Goal: Transaction & Acquisition: Book appointment/travel/reservation

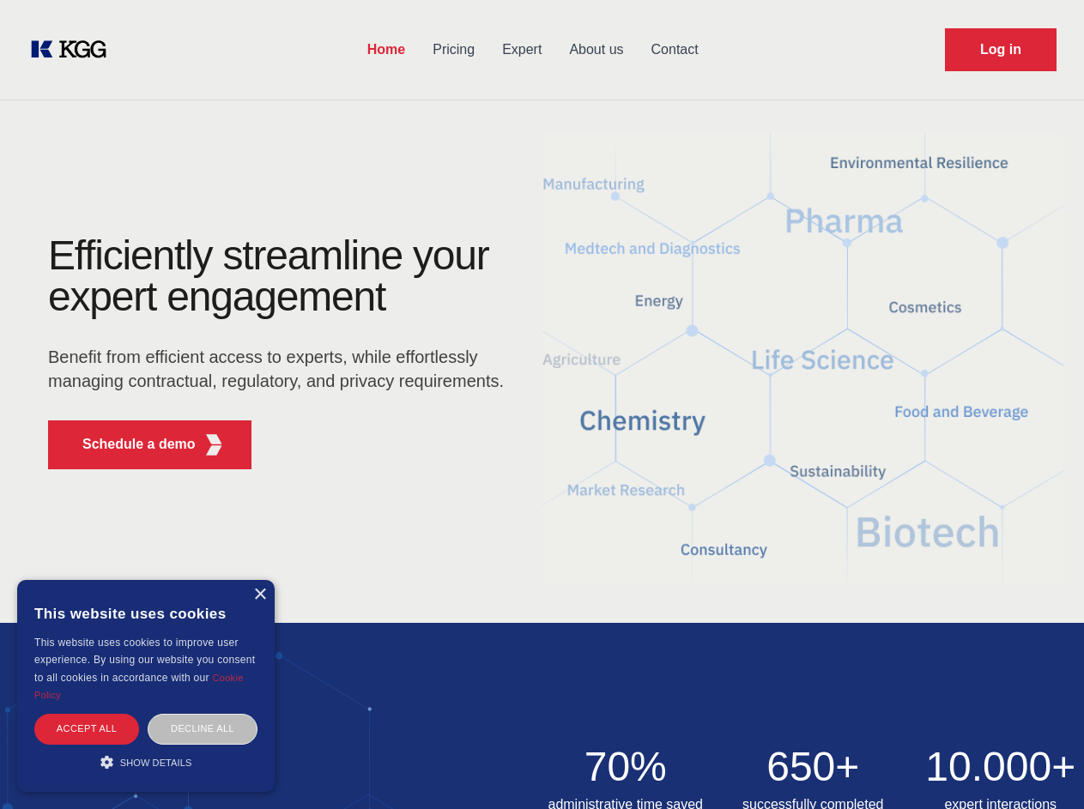
click at [542, 404] on div "Efficiently streamline your expert engagement Benefit from efficient access to …" at bounding box center [282, 359] width 522 height 248
click at [129, 445] on p "Schedule a demo" at bounding box center [138, 444] width 113 height 21
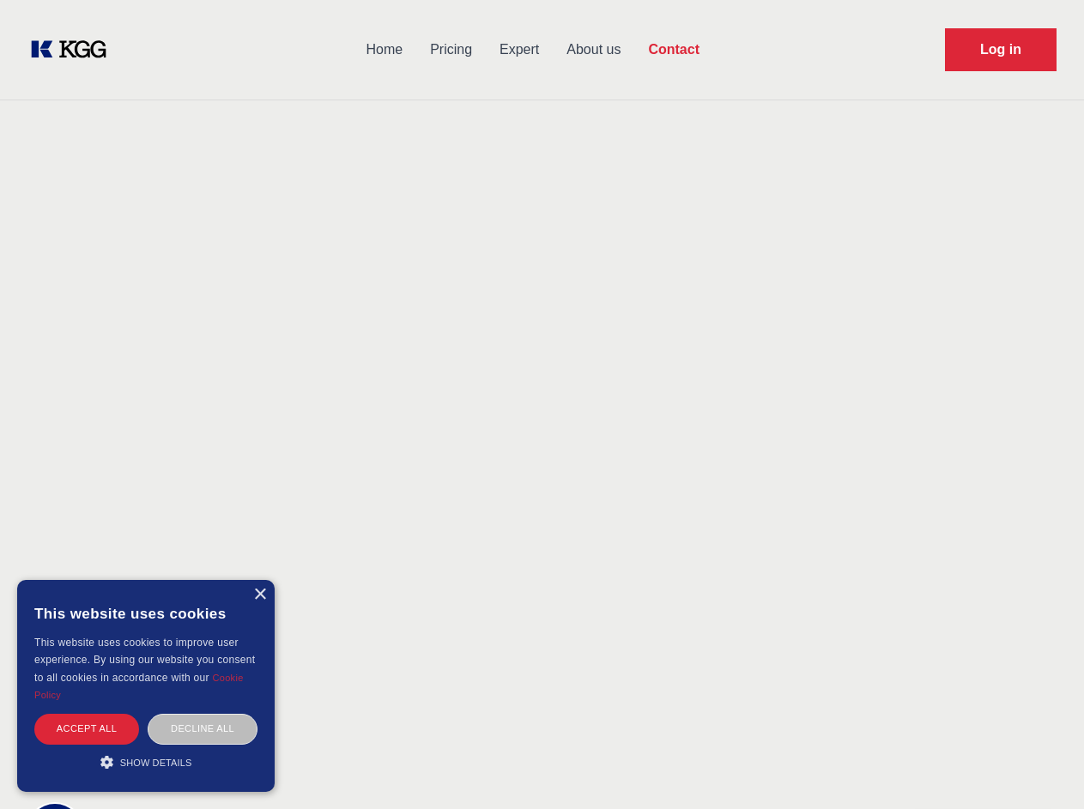
click at [259, 595] on div "× This website uses cookies This website uses cookies to improve user experienc…" at bounding box center [146, 686] width 258 height 212
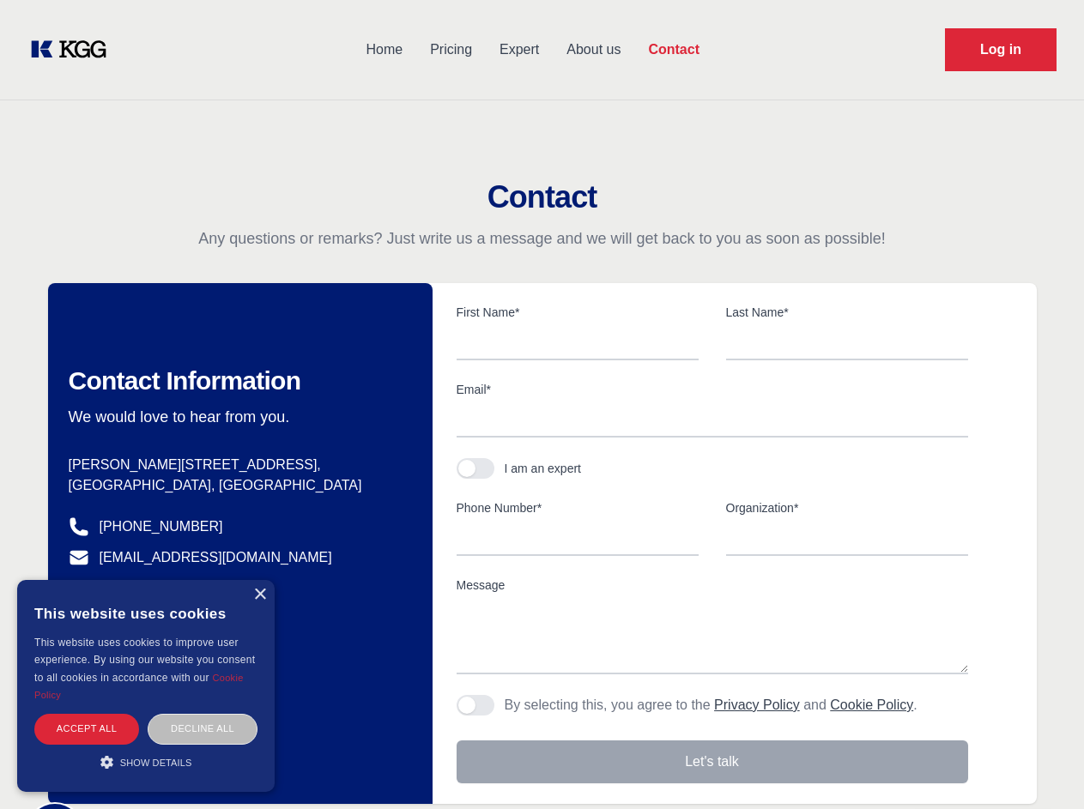
click at [87, 729] on div "Accept all" at bounding box center [86, 729] width 105 height 30
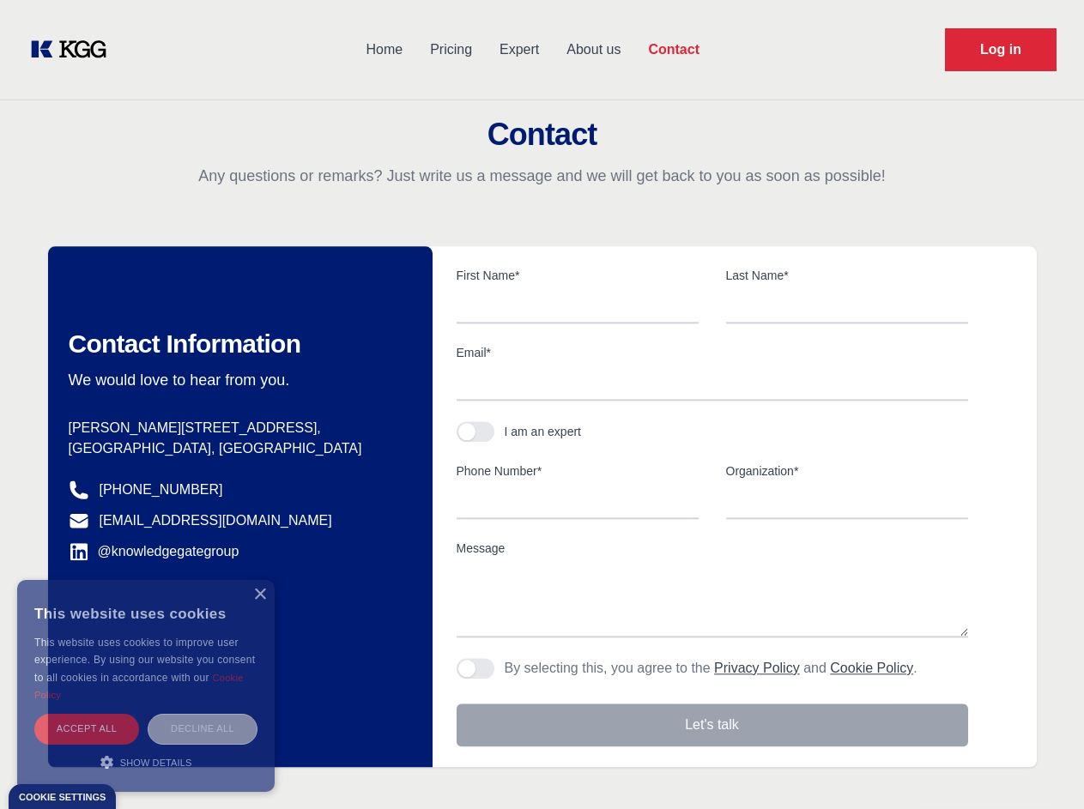
click at [203, 729] on div "Decline all" at bounding box center [203, 729] width 110 height 30
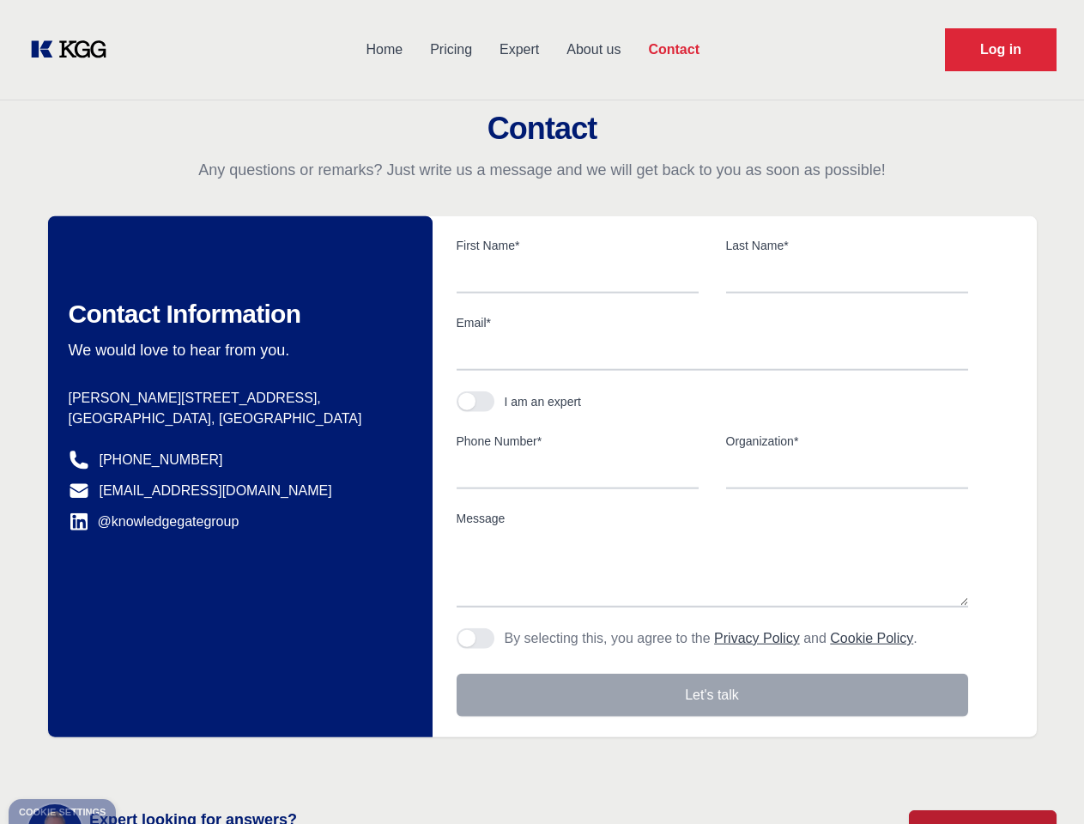
click at [146, 762] on main "Contact Any questions or remarks? Just write us a message and we will get back …" at bounding box center [542, 447] width 1084 height 894
